Goal: Register for event/course: Sign up to attend an event or enroll in a course

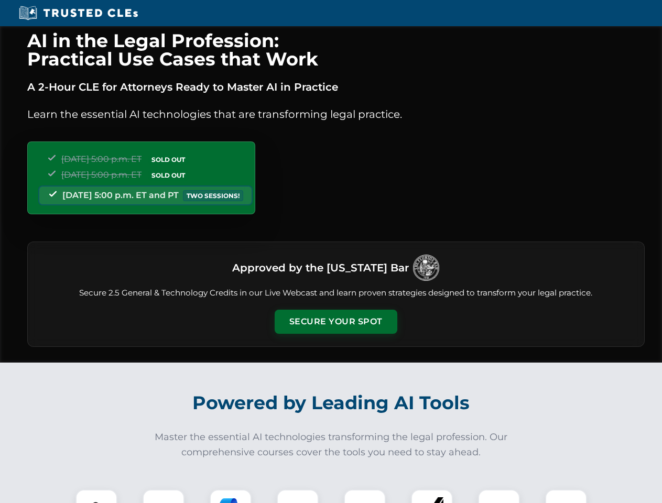
click at [336, 322] on button "Secure Your Spot" at bounding box center [336, 322] width 123 height 24
click at [97, 497] on img at bounding box center [96, 511] width 30 height 30
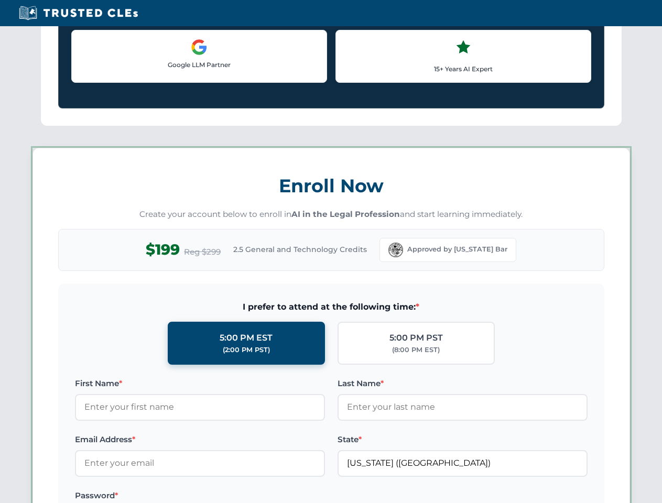
click at [231, 497] on label "Password *" at bounding box center [200, 496] width 250 height 13
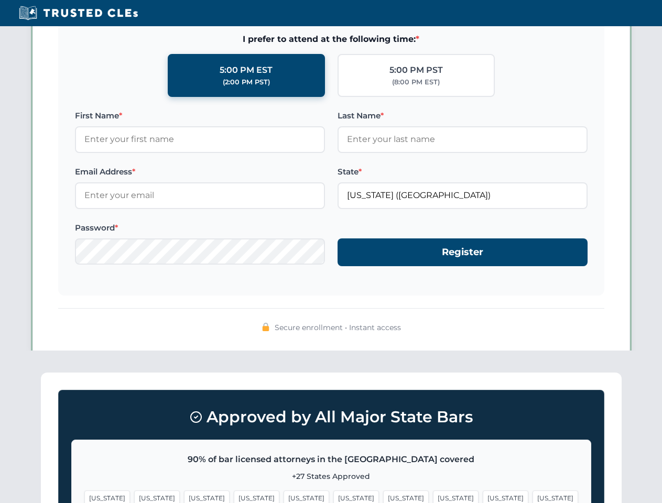
click at [483, 497] on span "[US_STATE]" at bounding box center [506, 498] width 46 height 15
